Goal: Information Seeking & Learning: Learn about a topic

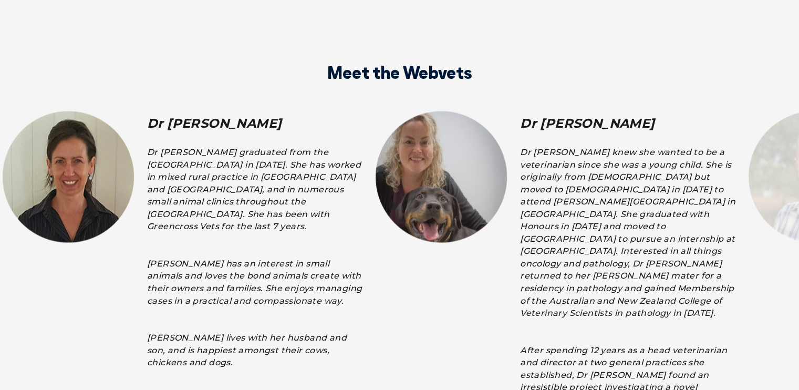
scroll to position [1840, 0]
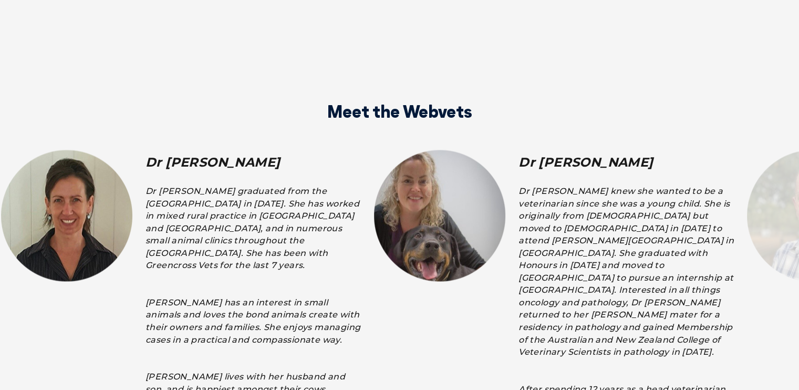
drag, startPoint x: 713, startPoint y: 263, endPoint x: 490, endPoint y: 270, distance: 222.4
click at [489, 271] on div "Dr [PERSON_NAME] Dr [PERSON_NAME] knew she wanted to be a veterinarian since sh…" at bounding box center [558, 360] width 373 height 421
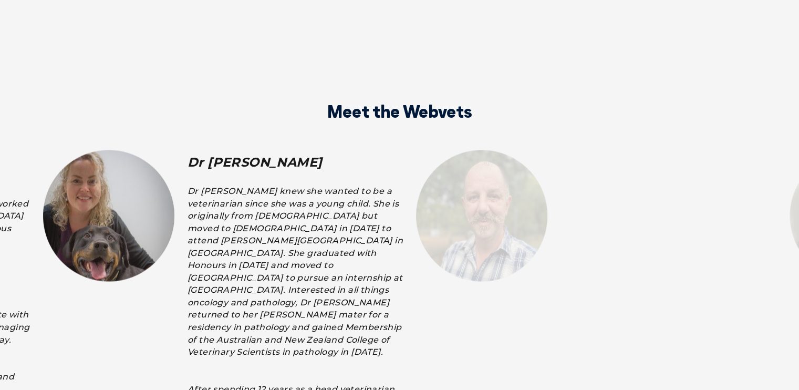
drag, startPoint x: 677, startPoint y: 260, endPoint x: 364, endPoint y: 257, distance: 313.8
click at [350, 259] on div "Dr [PERSON_NAME] knew she wanted to be a veterinarian since she was a young chi…" at bounding box center [295, 375] width 215 height 383
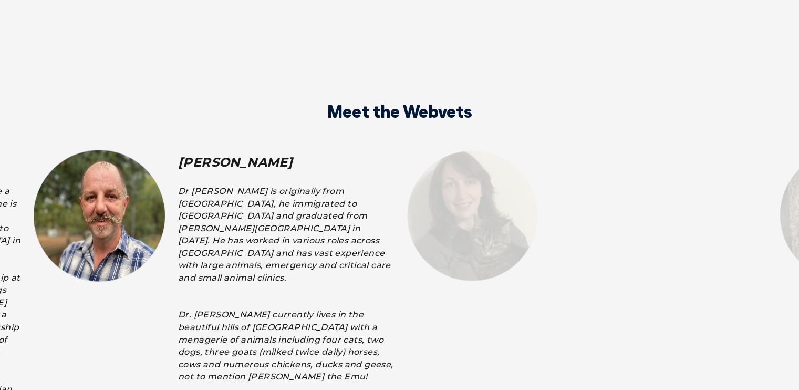
drag, startPoint x: 605, startPoint y: 234, endPoint x: 263, endPoint y: 243, distance: 342.3
click at [263, 243] on div "Dr [PERSON_NAME] is originally from [GEOGRAPHIC_DATA], he immigrated to [GEOGRA…" at bounding box center [285, 332] width 215 height 296
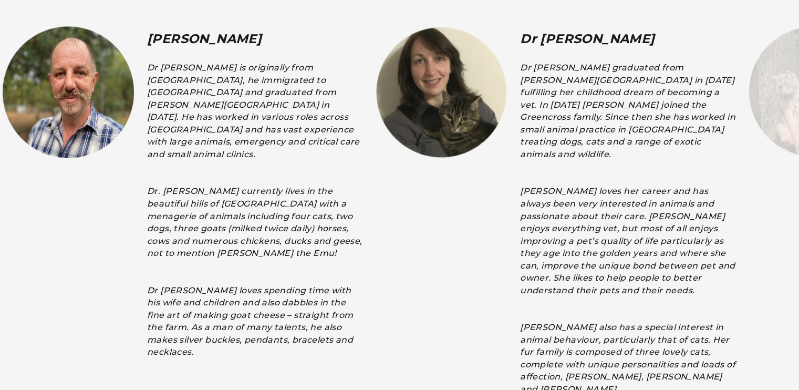
scroll to position [1945, 0]
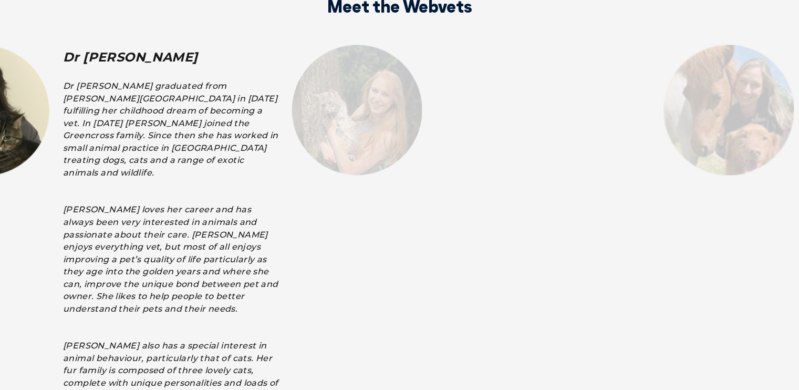
drag, startPoint x: 704, startPoint y: 212, endPoint x: 263, endPoint y: 209, distance: 441.0
click at [263, 209] on div "Dr [PERSON_NAME] graduated from [PERSON_NAME][GEOGRAPHIC_DATA] in [DATE] fulfil…" at bounding box center [170, 246] width 215 height 334
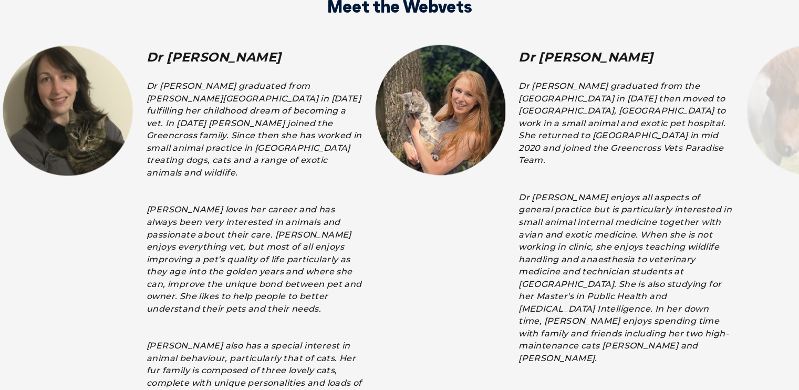
drag, startPoint x: 677, startPoint y: 143, endPoint x: 249, endPoint y: 173, distance: 428.9
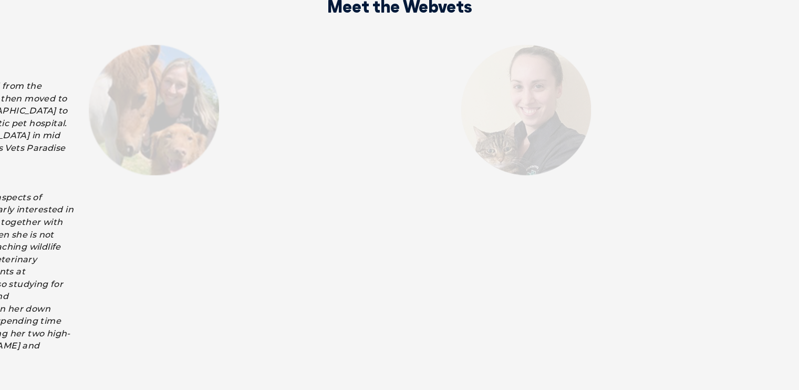
drag, startPoint x: 651, startPoint y: 135, endPoint x: 0, endPoint y: 141, distance: 650.7
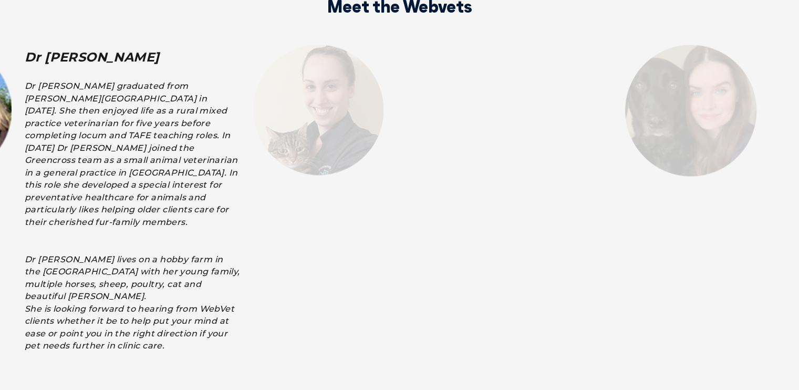
drag, startPoint x: 544, startPoint y: 119, endPoint x: 82, endPoint y: 142, distance: 463.1
click at [82, 142] on div "Dr [PERSON_NAME] graduated from [PERSON_NAME][GEOGRAPHIC_DATA] in [DATE]. She t…" at bounding box center [132, 215] width 215 height 272
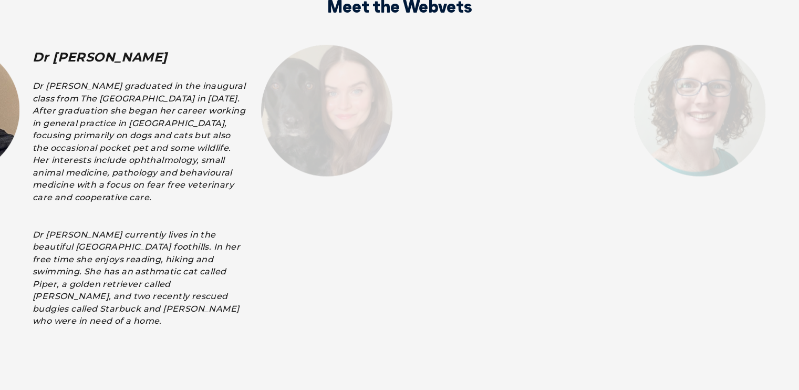
drag, startPoint x: 570, startPoint y: 150, endPoint x: 85, endPoint y: 166, distance: 485.9
click at [85, 166] on div "Dr [PERSON_NAME] graduated in the inaugural class from The [GEOGRAPHIC_DATA] in…" at bounding box center [140, 202] width 215 height 247
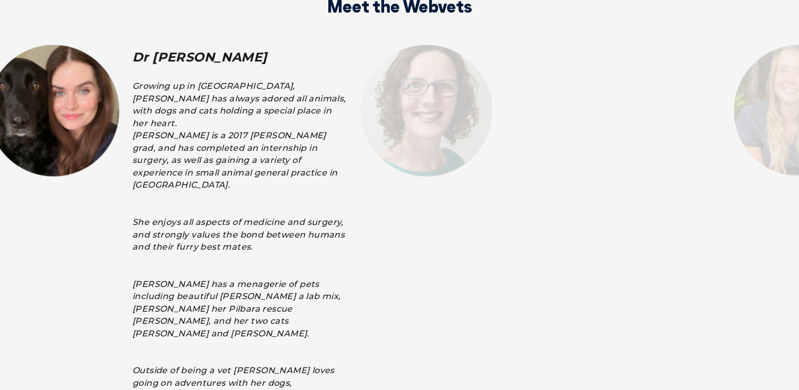
drag, startPoint x: 470, startPoint y: 202, endPoint x: 84, endPoint y: 198, distance: 386.8
click at [84, 198] on div at bounding box center [53, 249] width 131 height 408
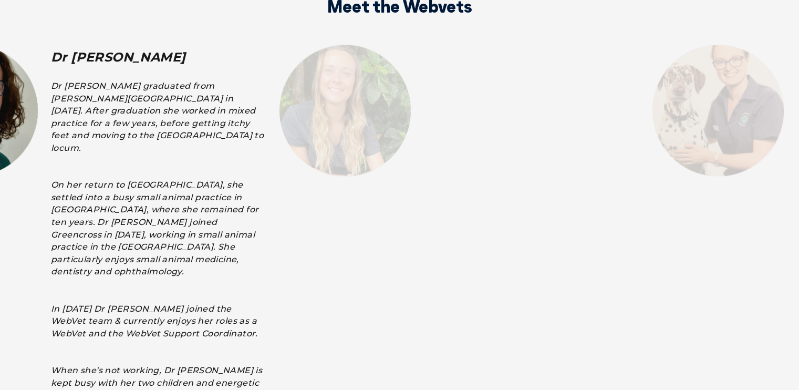
drag, startPoint x: 469, startPoint y: 221, endPoint x: 0, endPoint y: 198, distance: 469.9
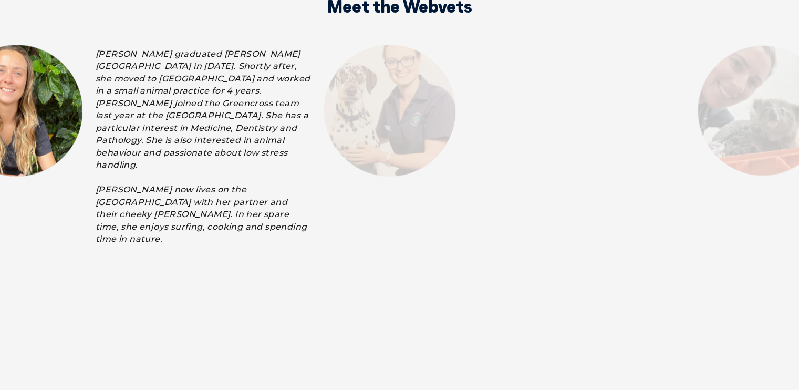
drag, startPoint x: 508, startPoint y: 202, endPoint x: 83, endPoint y: 190, distance: 424.9
click at [83, 190] on div "[PERSON_NAME] graduated [PERSON_NAME][GEOGRAPHIC_DATA] in [DATE]. Shortly after…" at bounding box center [134, 146] width 373 height 203
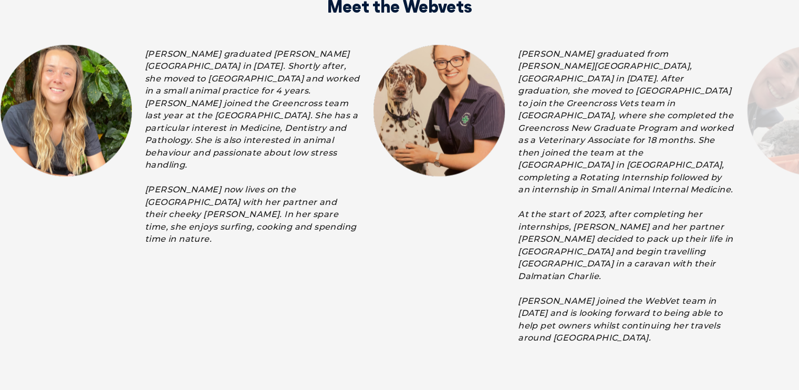
drag, startPoint x: 671, startPoint y: 230, endPoint x: 515, endPoint y: 234, distance: 156.2
click at [515, 234] on div "[PERSON_NAME] graduated from [PERSON_NAME][GEOGRAPHIC_DATA], [GEOGRAPHIC_DATA] …" at bounding box center [626, 196] width 237 height 302
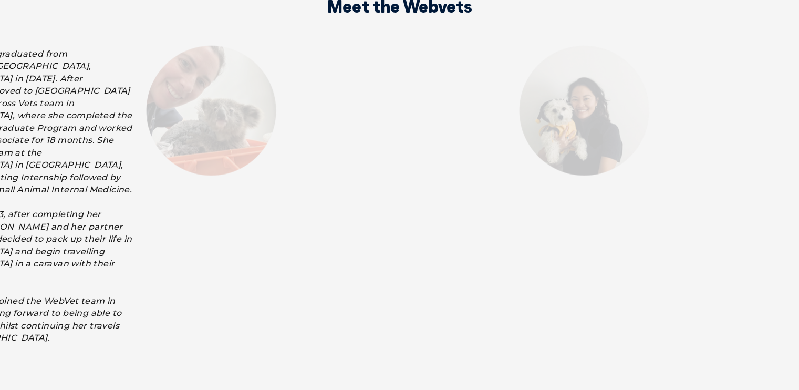
drag, startPoint x: 603, startPoint y: 225, endPoint x: 0, endPoint y: 210, distance: 603.6
click at [0, 210] on p "[PERSON_NAME] graduated from [PERSON_NAME][GEOGRAPHIC_DATA], [GEOGRAPHIC_DATA] …" at bounding box center [24, 195] width 215 height 296
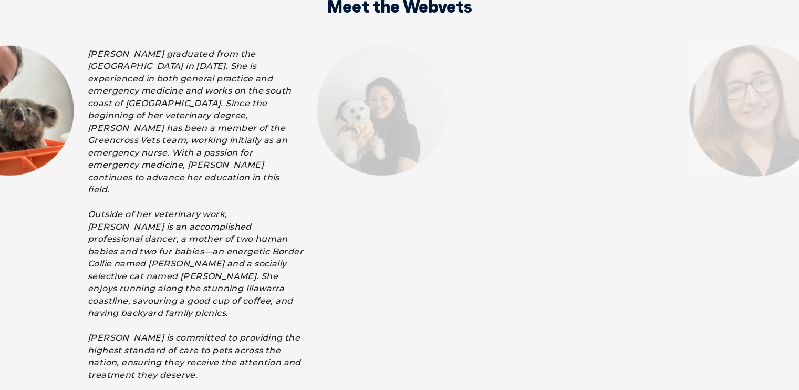
drag, startPoint x: 562, startPoint y: 206, endPoint x: 139, endPoint y: 219, distance: 422.8
click at [139, 219] on p "[PERSON_NAME] graduated from the [GEOGRAPHIC_DATA] in [DATE]. She is experience…" at bounding box center [195, 214] width 215 height 334
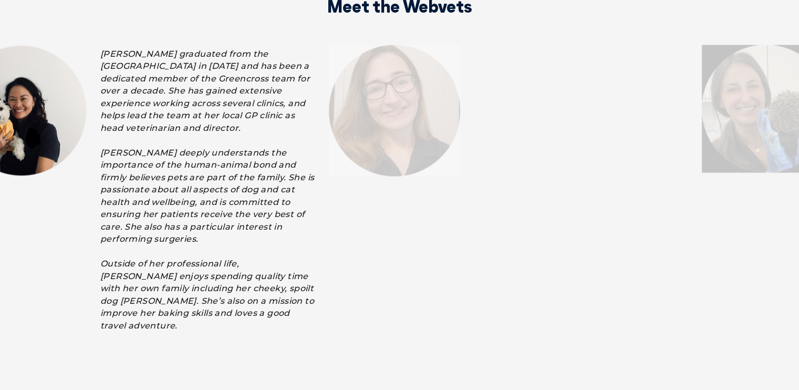
drag, startPoint x: 561, startPoint y: 149, endPoint x: 123, endPoint y: 230, distance: 445.1
click at [123, 230] on p "[PERSON_NAME] graduated from the [GEOGRAPHIC_DATA] in [DATE] and has been a ded…" at bounding box center [207, 189] width 215 height 284
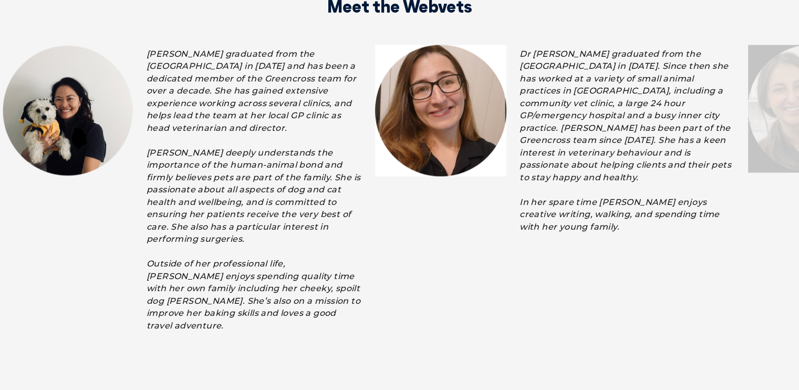
drag, startPoint x: 595, startPoint y: 96, endPoint x: 386, endPoint y: 139, distance: 213.6
click at [386, 139] on div "Dr [PERSON_NAME] graduated from the [GEOGRAPHIC_DATA] in [DATE]. Since then she…" at bounding box center [559, 140] width 373 height 191
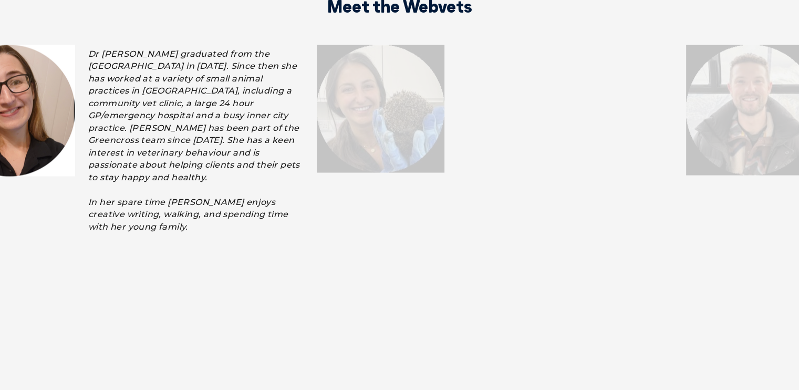
drag, startPoint x: 628, startPoint y: 103, endPoint x: 207, endPoint y: 141, distance: 422.2
click at [207, 141] on p "Dr [PERSON_NAME] graduated from the [GEOGRAPHIC_DATA] in [DATE]. Since then she…" at bounding box center [195, 140] width 215 height 186
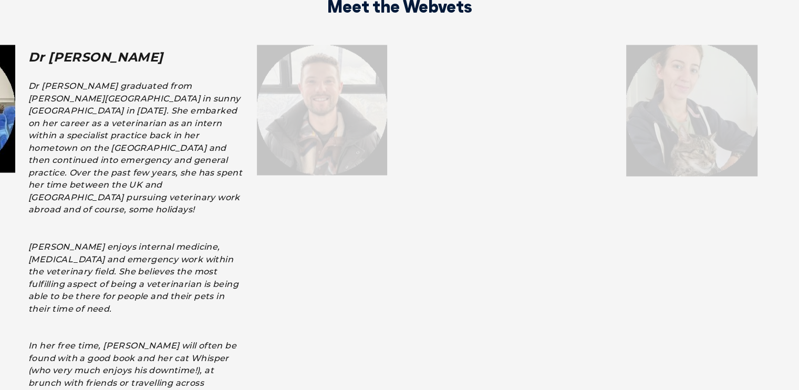
drag, startPoint x: 619, startPoint y: 114, endPoint x: 131, endPoint y: 205, distance: 496.8
click at [131, 204] on div "Dr [PERSON_NAME] graduated from [PERSON_NAME][GEOGRAPHIC_DATA] in sunny [GEOGRA…" at bounding box center [135, 239] width 215 height 321
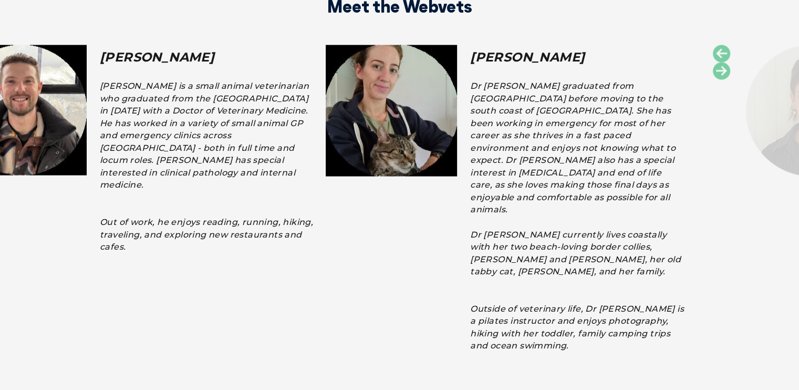
drag, startPoint x: 464, startPoint y: 249, endPoint x: 48, endPoint y: 294, distance: 418.2
click at [48, 294] on div at bounding box center [21, 218] width 130 height 347
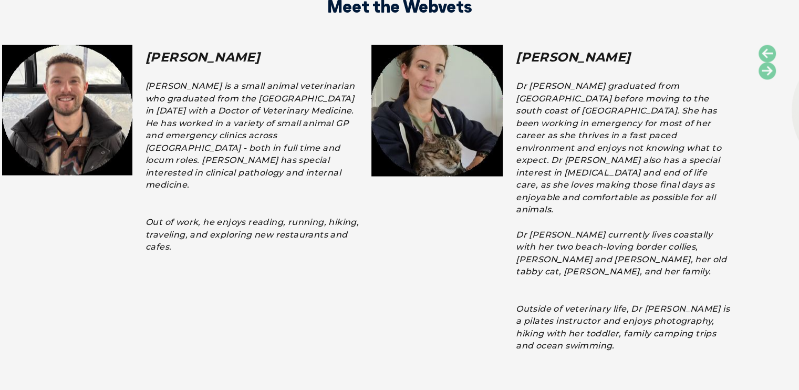
drag, startPoint x: 445, startPoint y: 215, endPoint x: 39, endPoint y: 273, distance: 409.9
click at [0, 290] on div "[PERSON_NAME] [PERSON_NAME] is a small animal veterinarian who graduated from t…" at bounding box center [371, 218] width 745 height 347
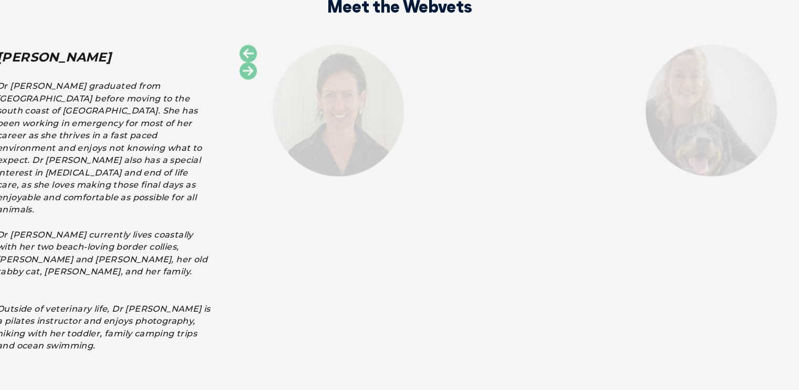
drag, startPoint x: 383, startPoint y: 228, endPoint x: 4, endPoint y: 265, distance: 380.3
click at [0, 274] on div "Dr [PERSON_NAME] graduated from [GEOGRAPHIC_DATA] before moving to the south co…" at bounding box center [104, 233] width 215 height 309
